Goal: Information Seeking & Learning: Learn about a topic

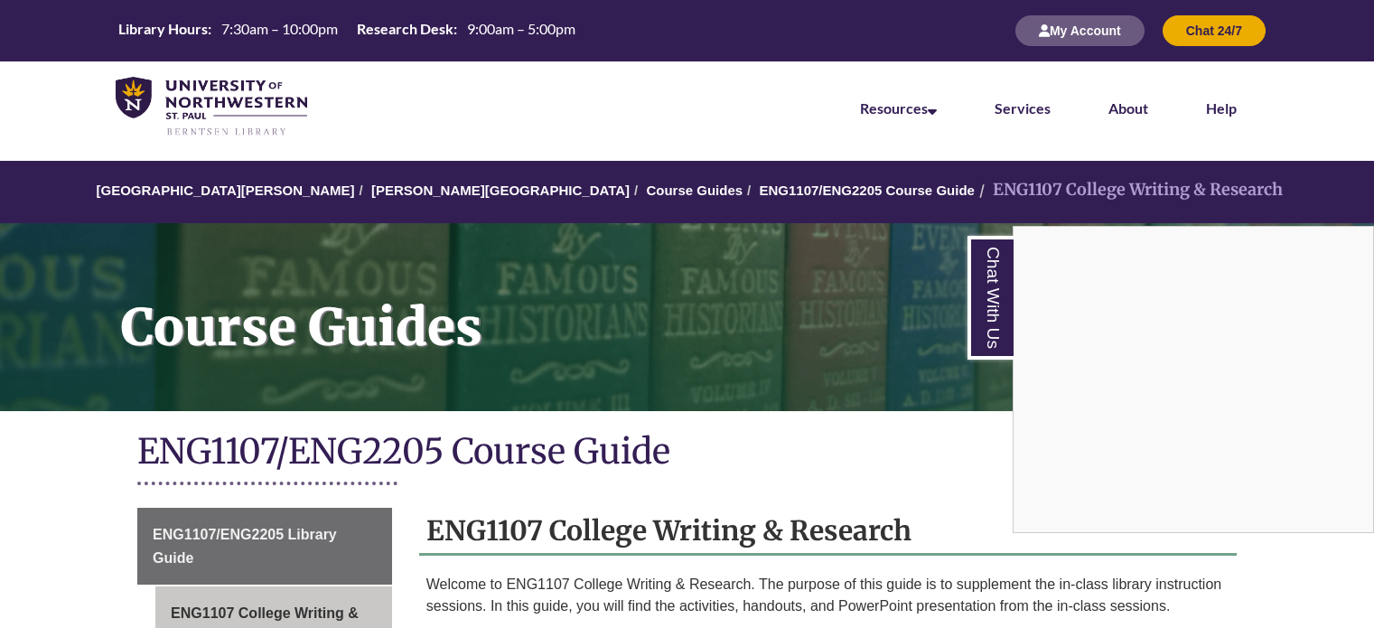
scroll to position [361, 0]
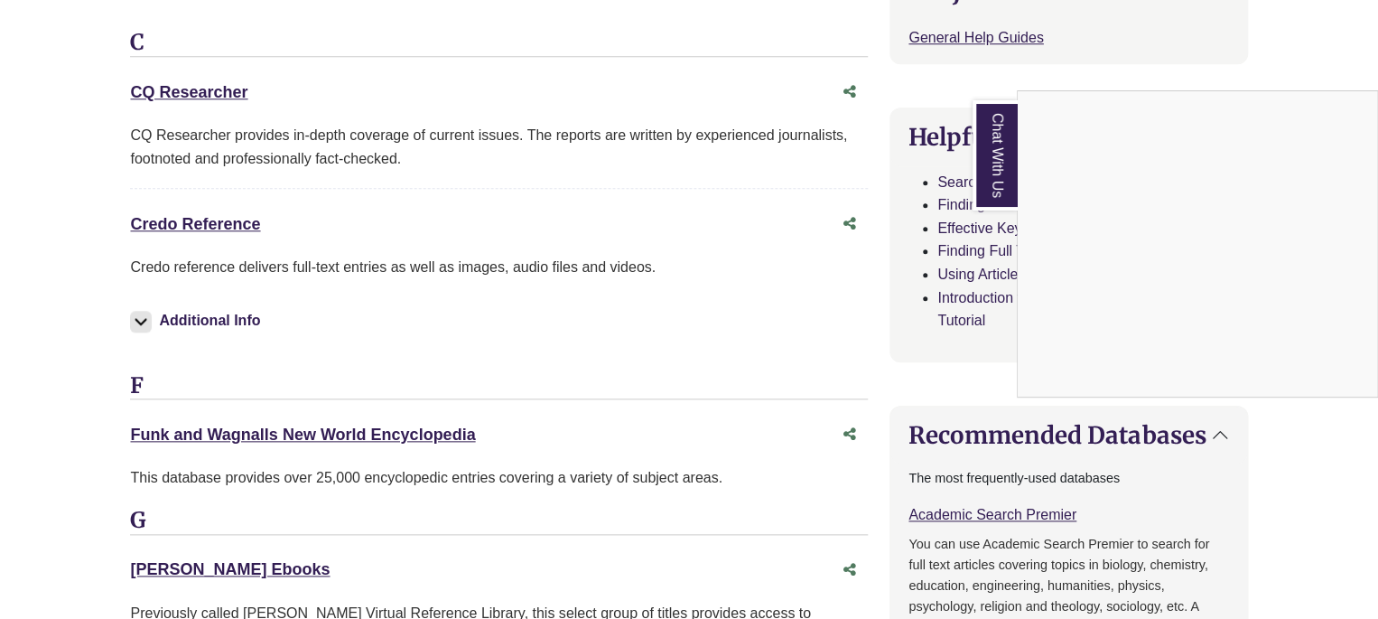
scroll to position [813, 0]
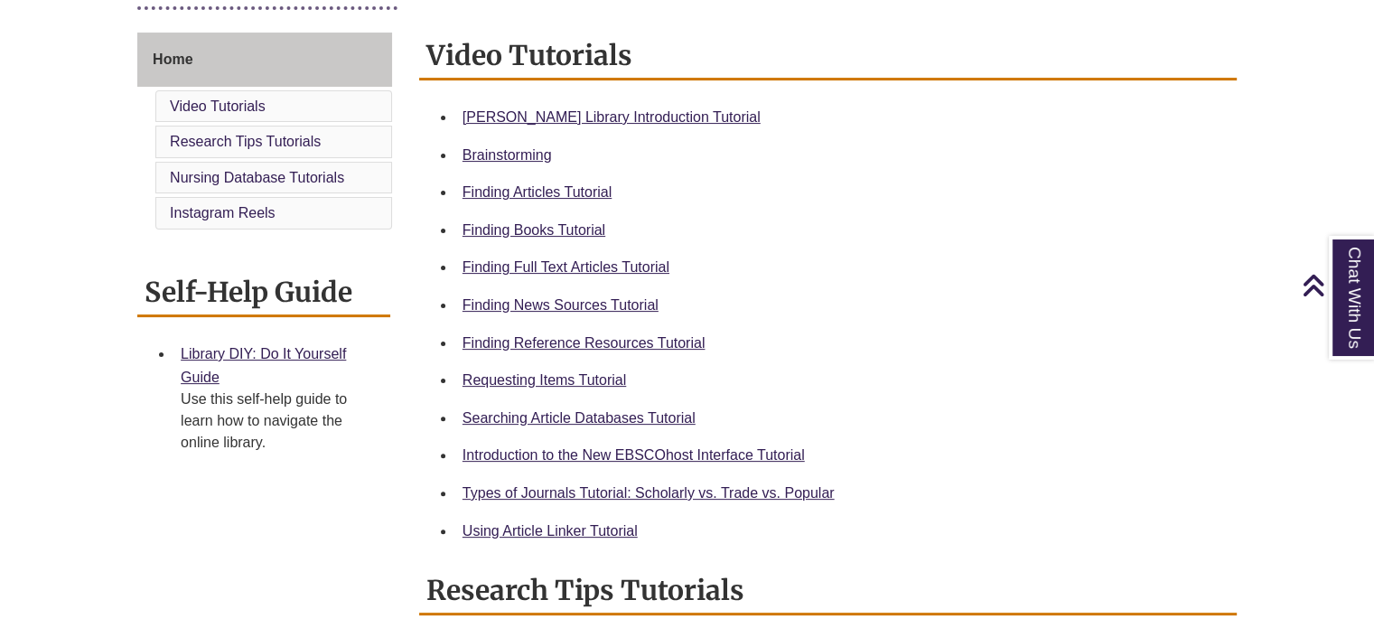
scroll to position [483, 0]
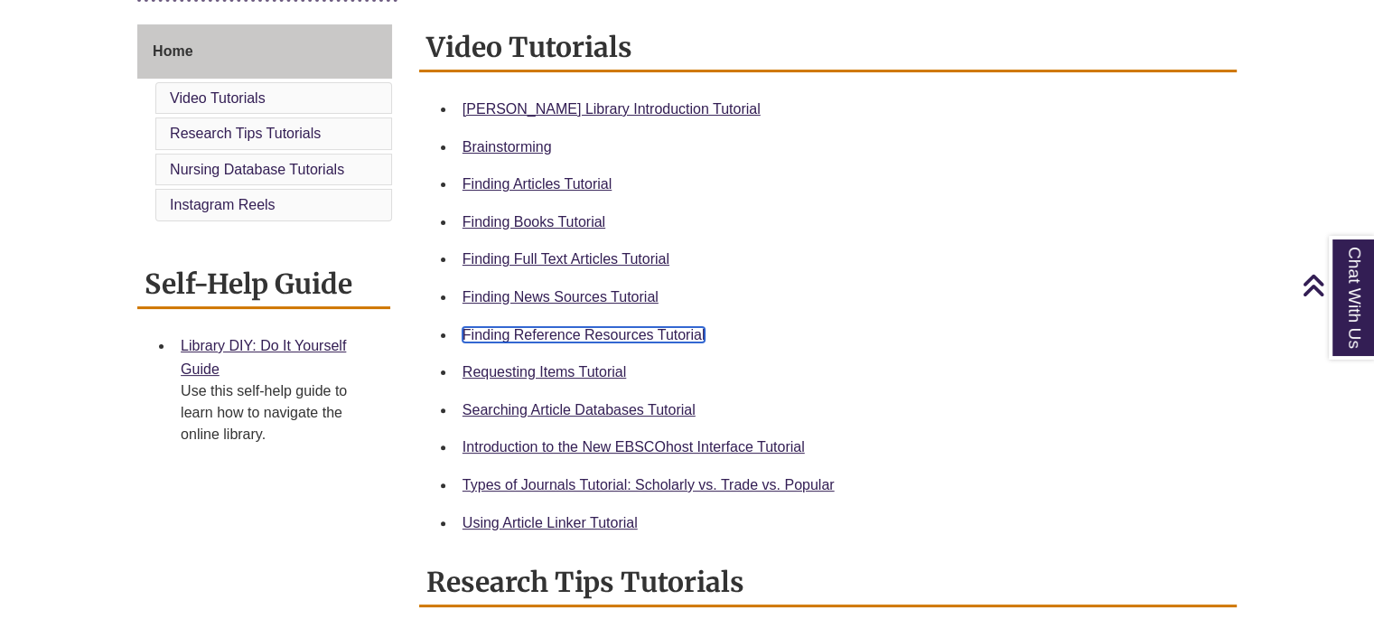
click at [667, 334] on link "Finding Reference Resources Tutorial" at bounding box center [583, 334] width 243 height 15
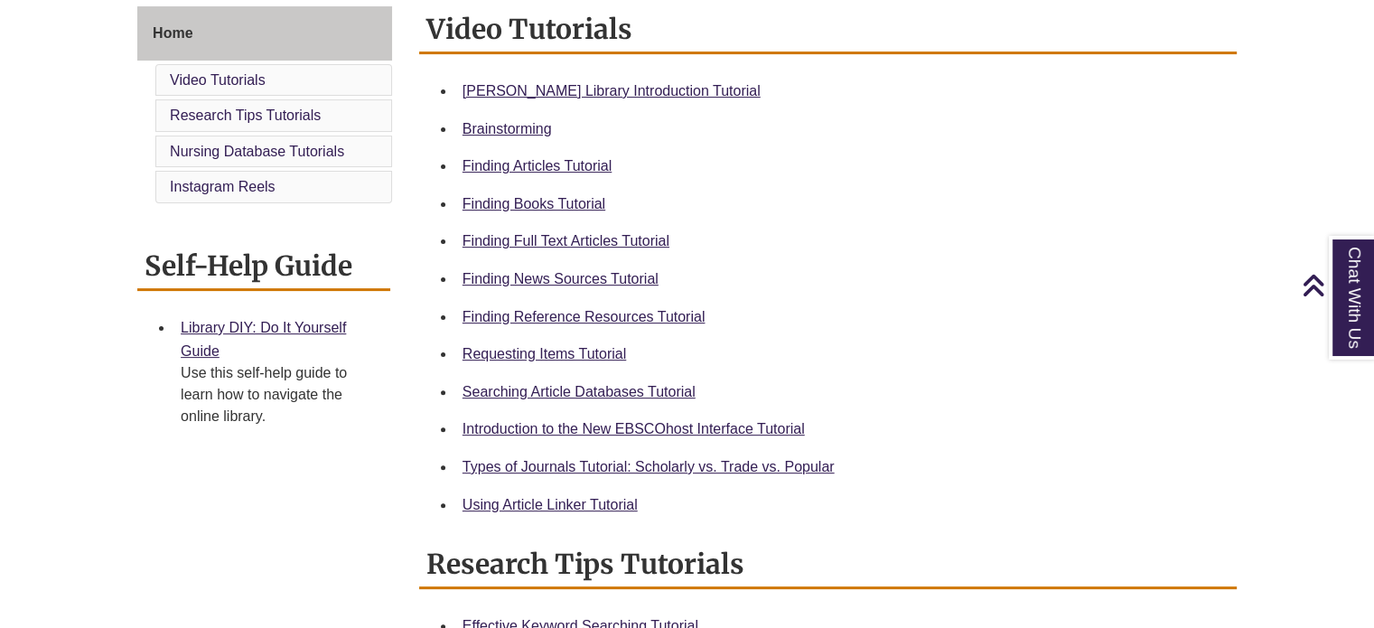
scroll to position [506, 0]
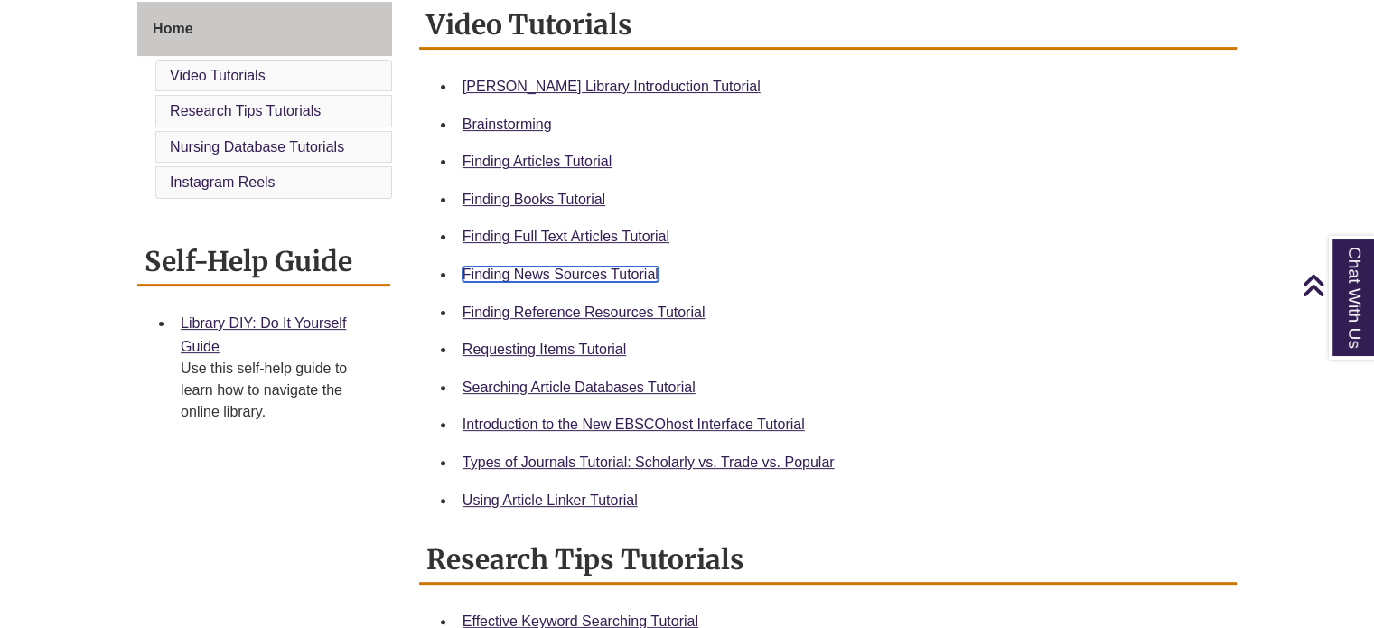
click at [629, 273] on link "Finding News Sources Tutorial" at bounding box center [560, 273] width 196 height 15
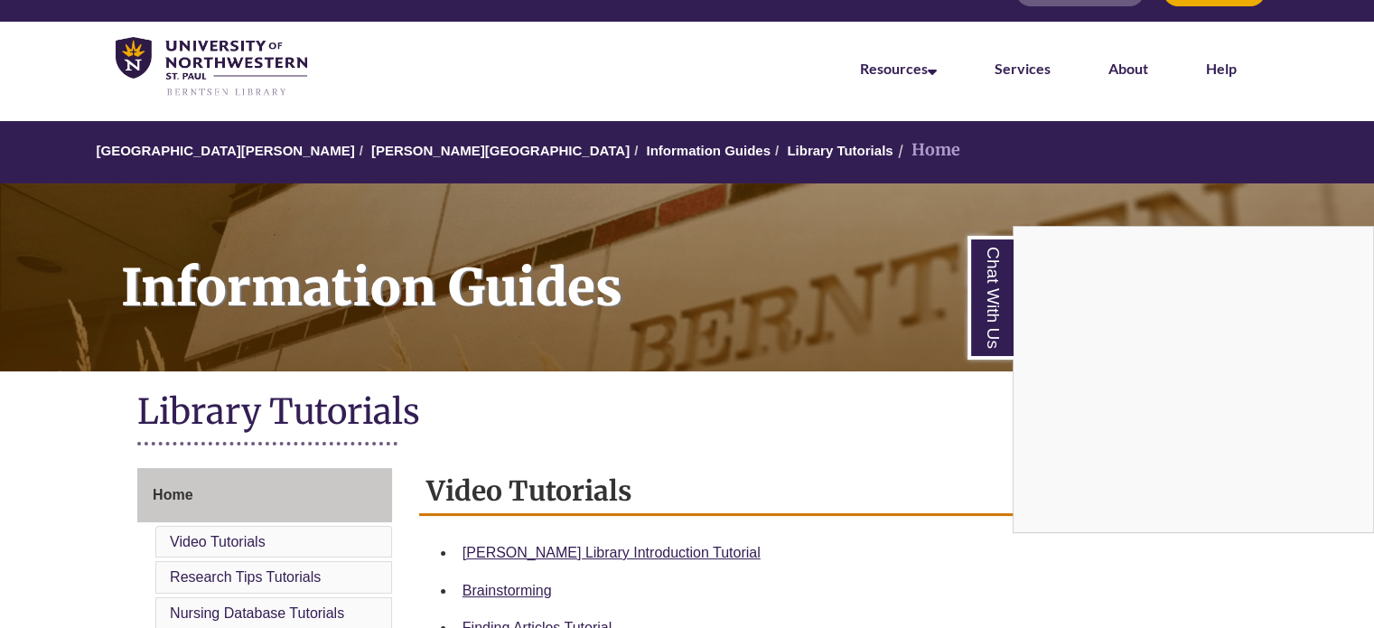
scroll to position [0, 0]
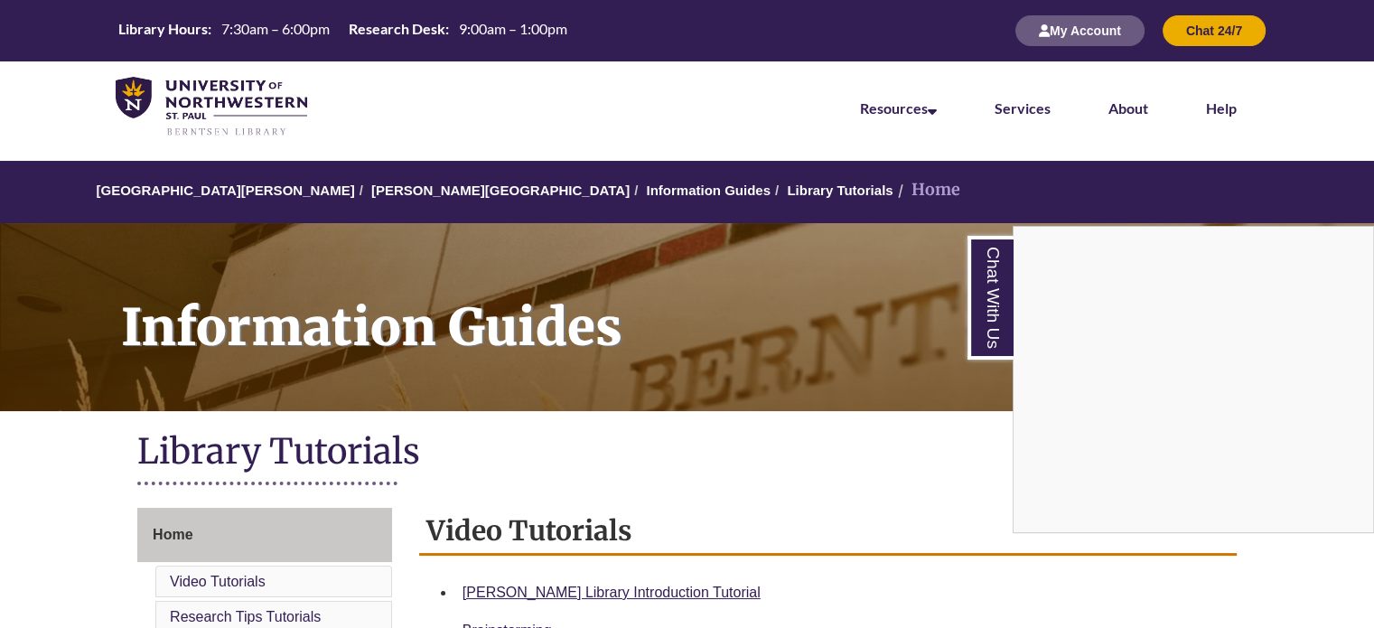
click at [433, 185] on div "Chat With Us" at bounding box center [687, 314] width 1374 height 628
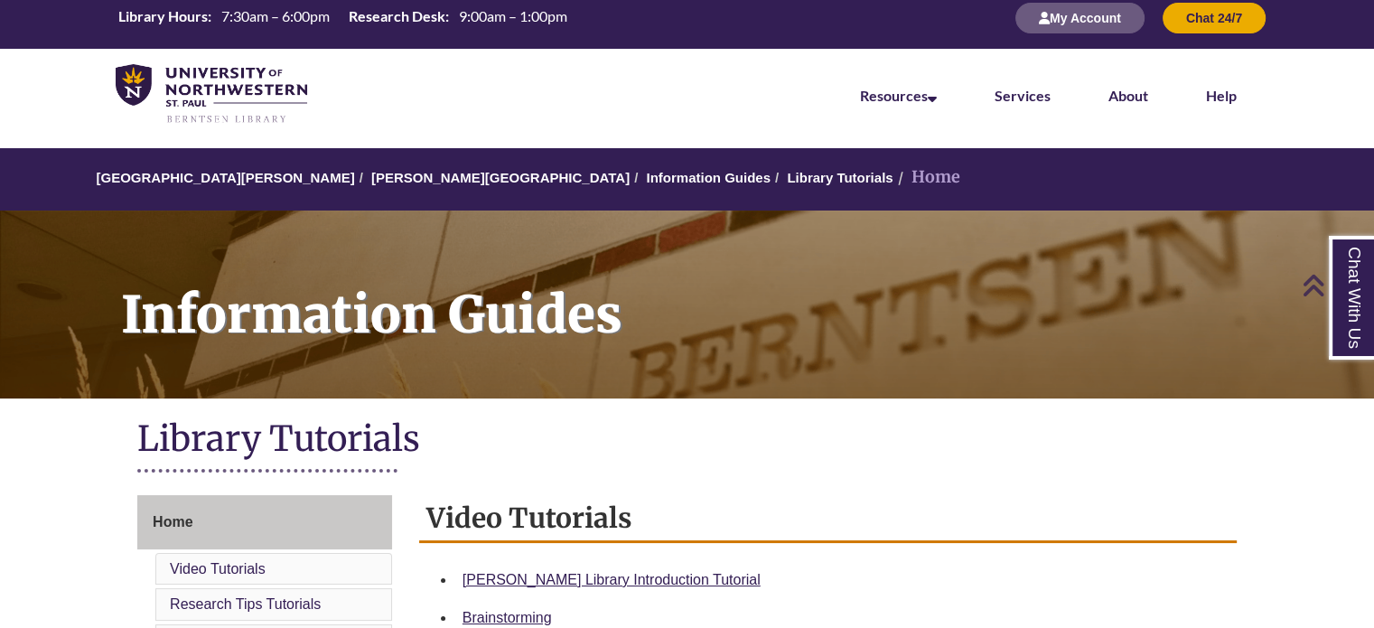
scroll to position [5, 0]
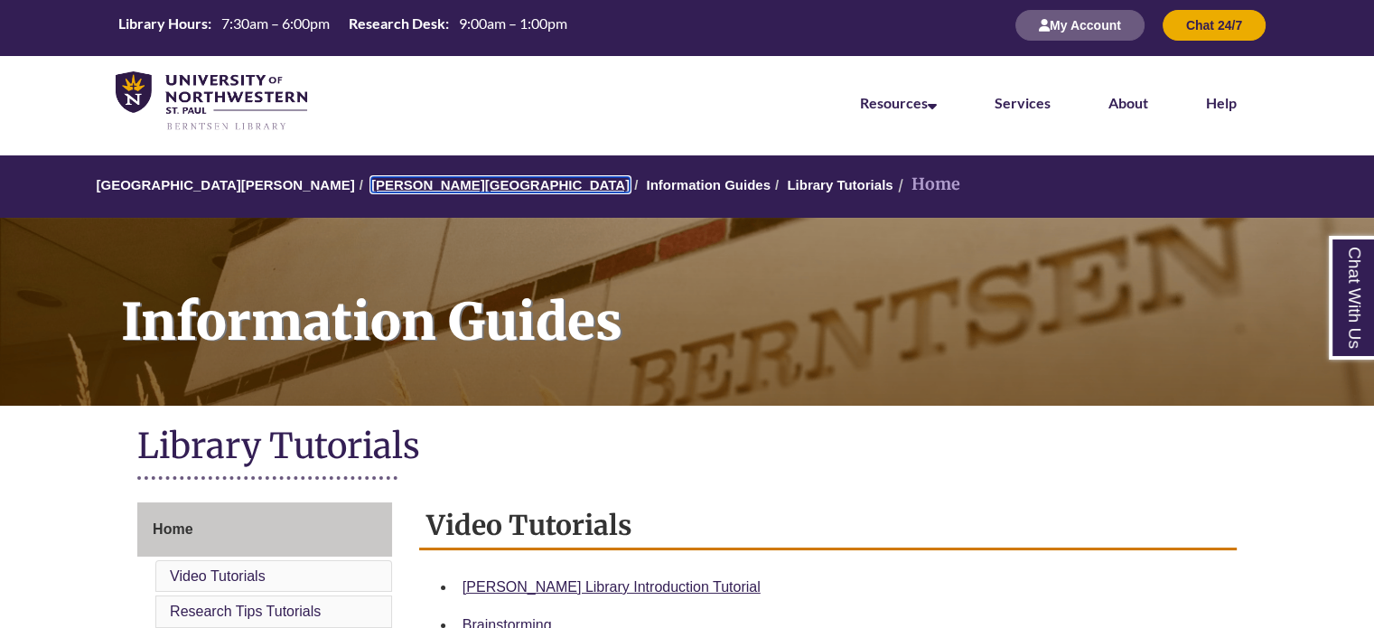
click at [406, 183] on link "[PERSON_NAME][GEOGRAPHIC_DATA]" at bounding box center [500, 184] width 258 height 15
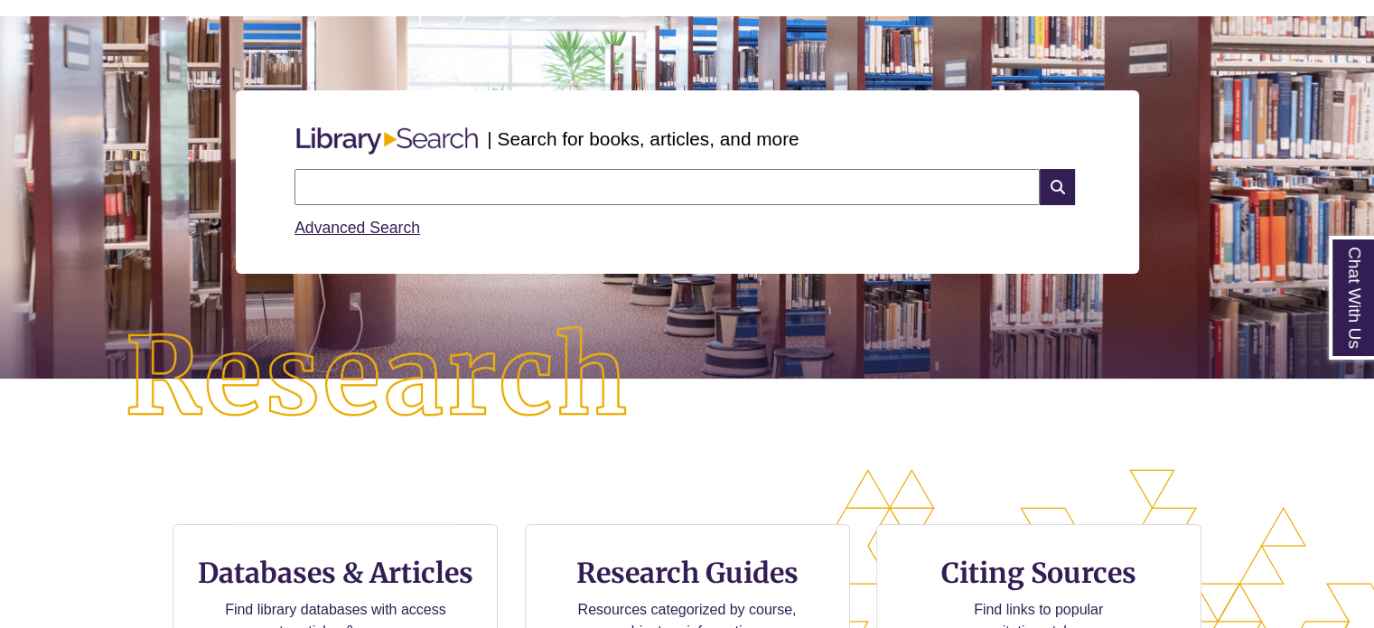
click at [434, 196] on input "text" at bounding box center [666, 187] width 745 height 36
type input "**********"
